Goal: Ask a question

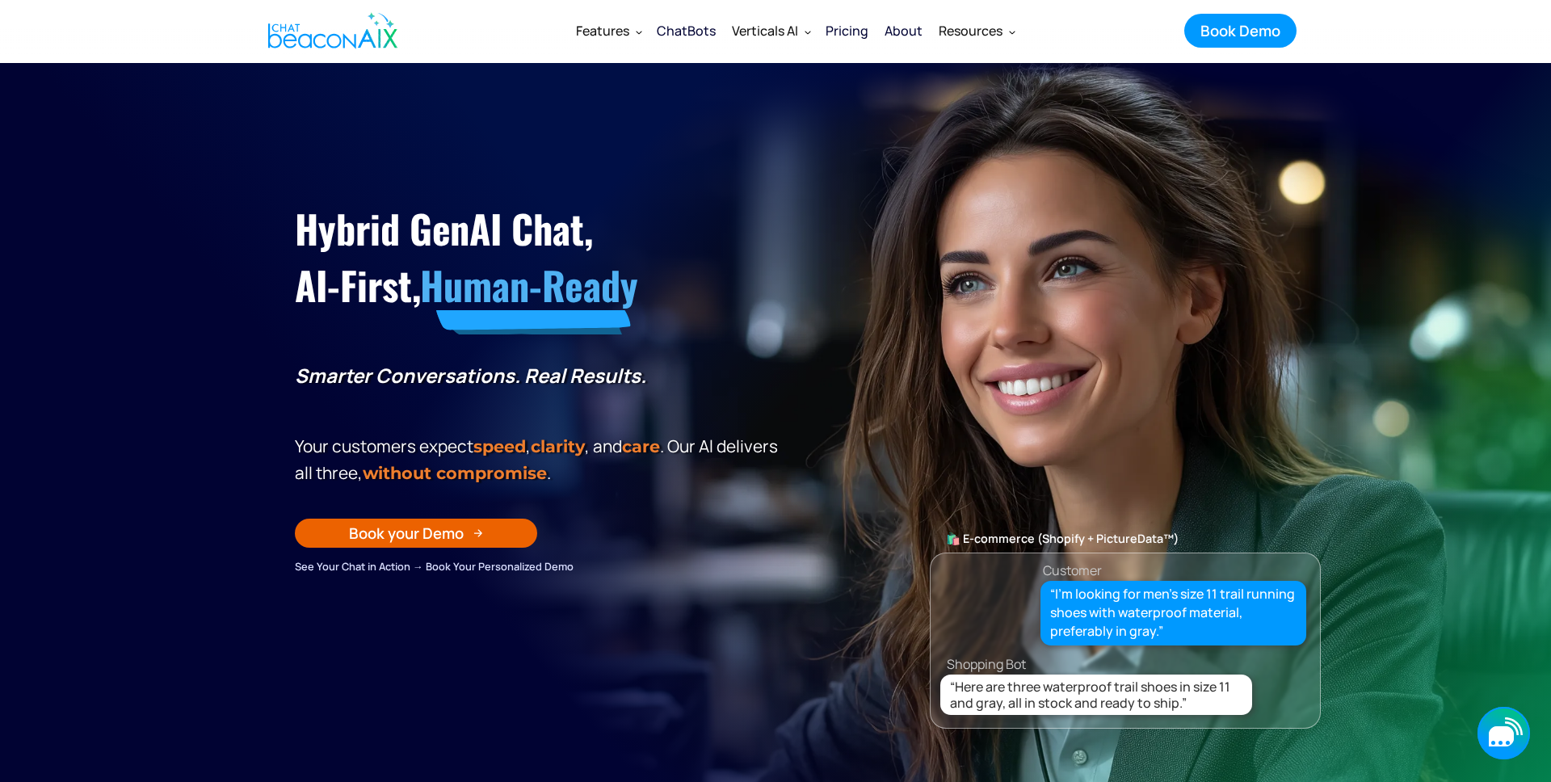
click at [1495, 741] on div "button" at bounding box center [1502, 743] width 22 height 4
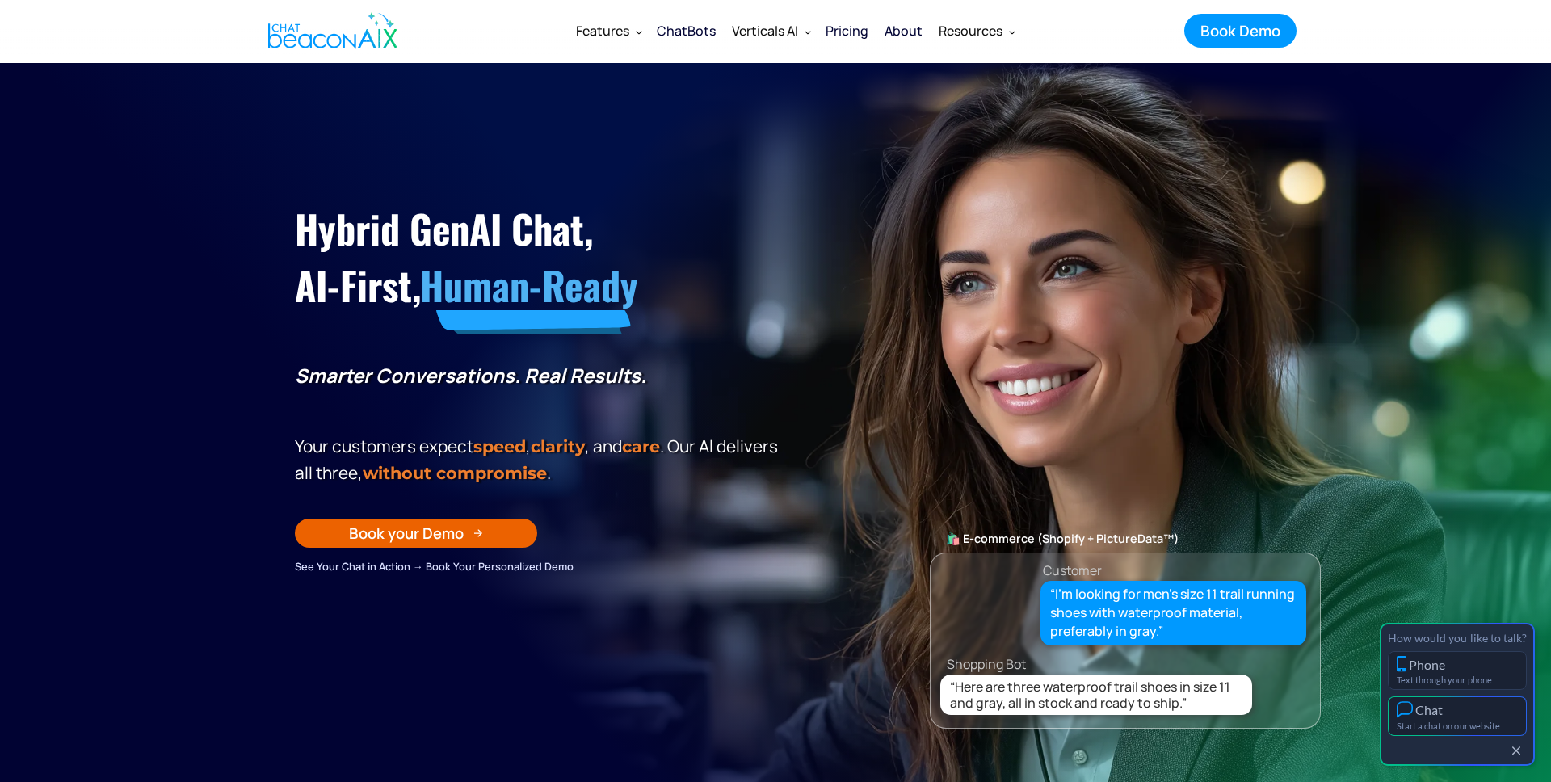
click at [1477, 720] on div "Start a chat on our website" at bounding box center [1456, 725] width 121 height 10
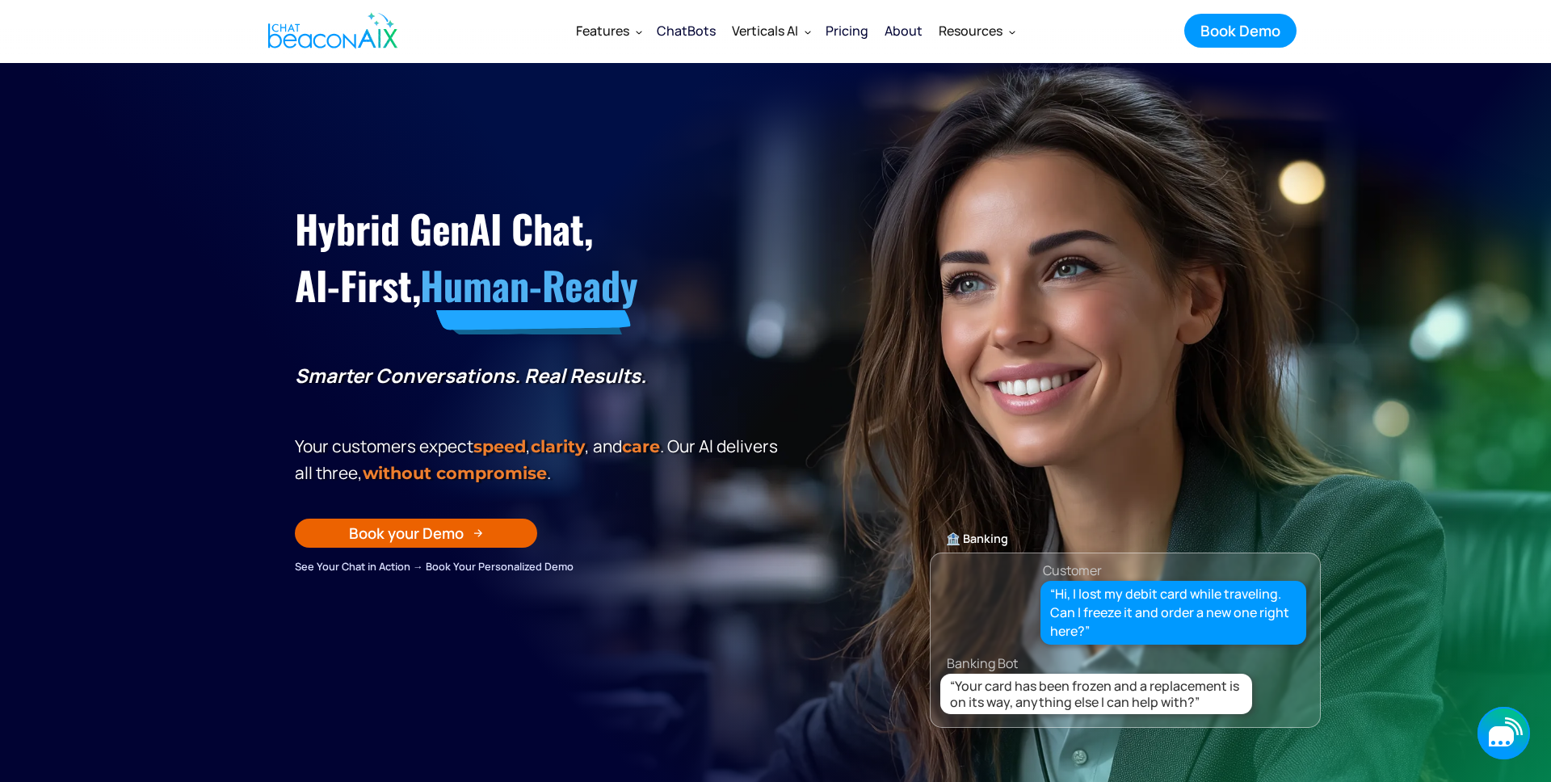
click at [1495, 724] on icon "button" at bounding box center [1503, 733] width 52 height 52
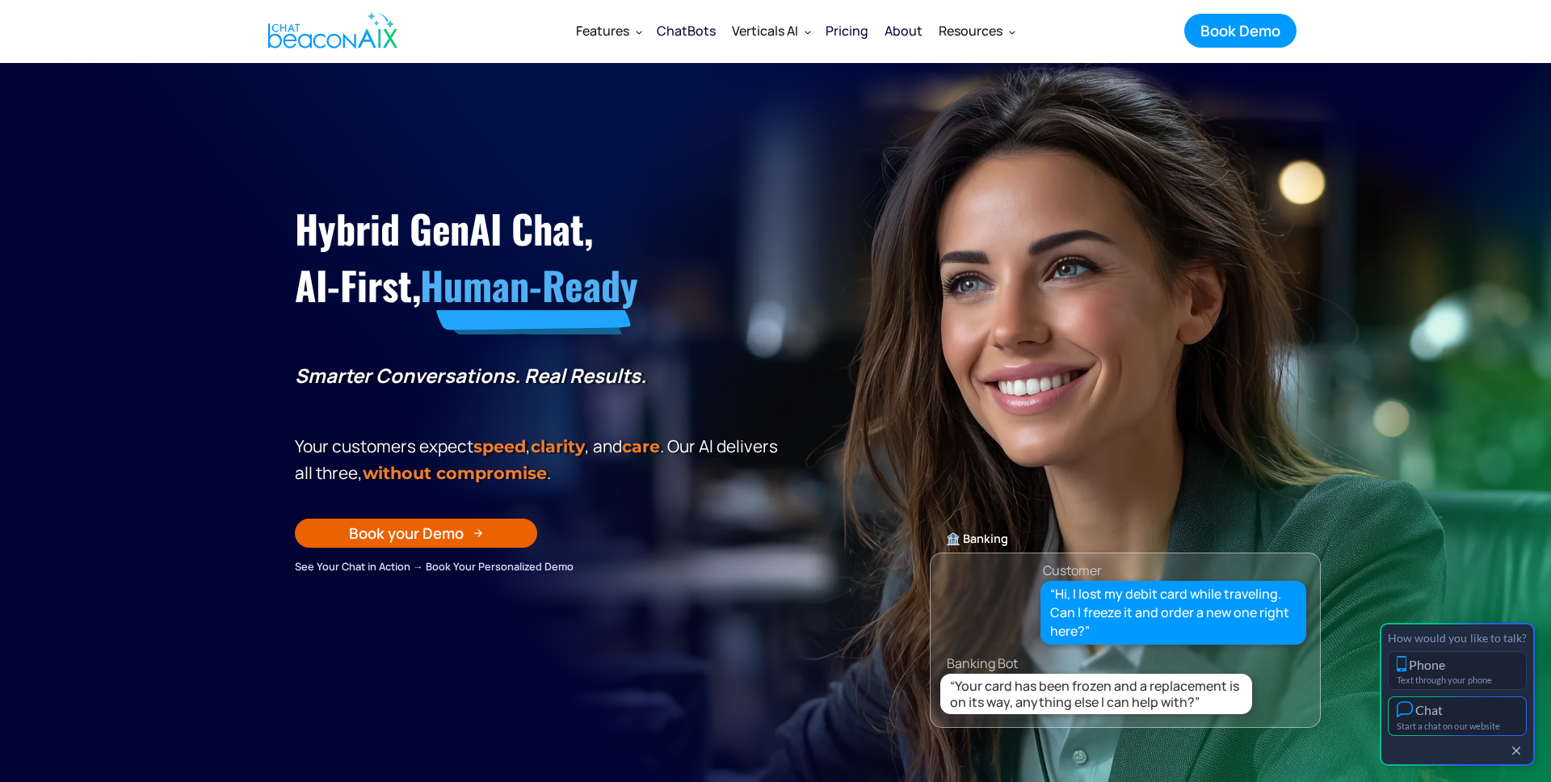
click at [1468, 717] on button "Chat Start a chat on our website" at bounding box center [1457, 716] width 139 height 40
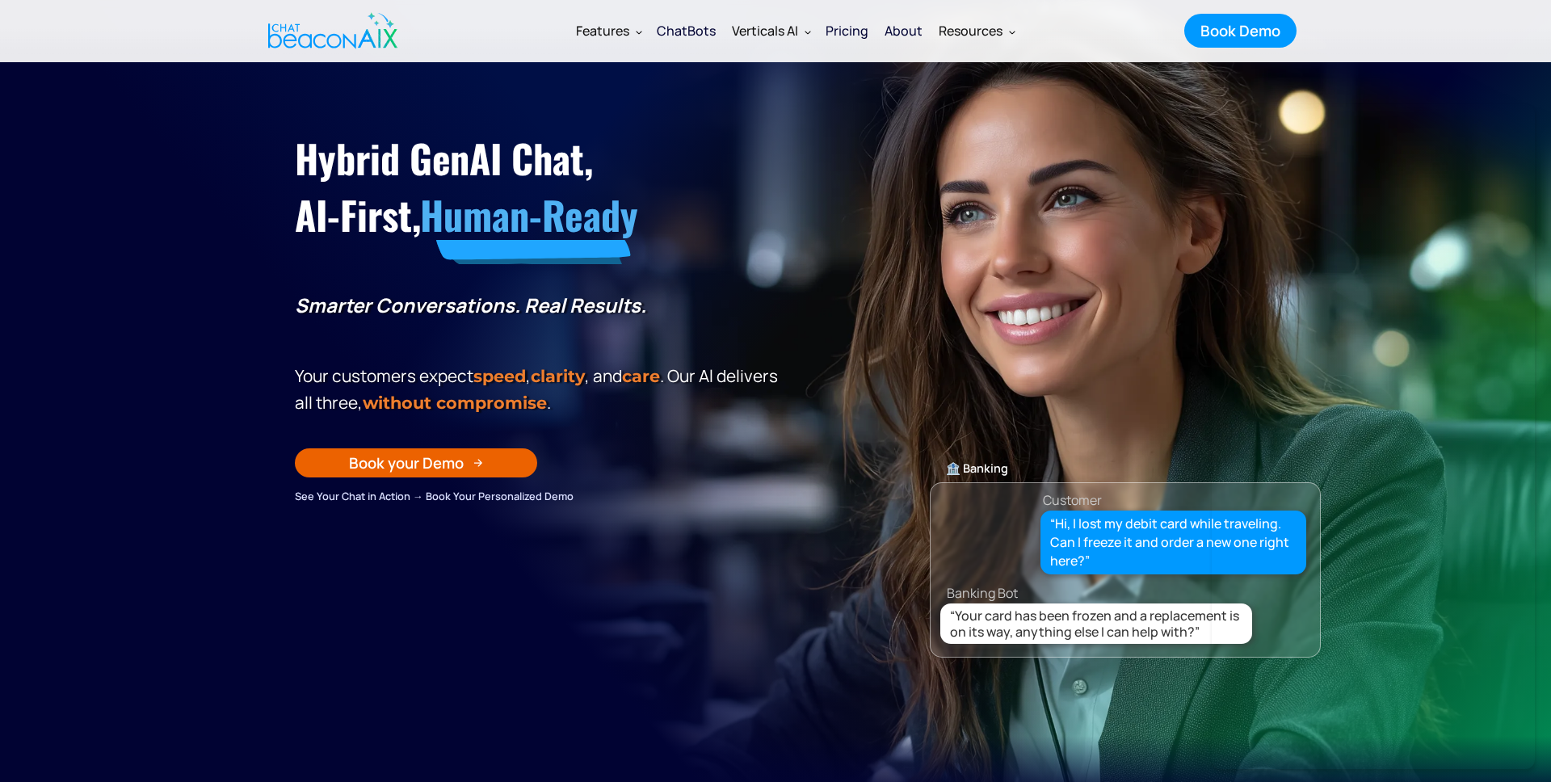
scroll to position [69, 0]
